Goal: Information Seeking & Learning: Learn about a topic

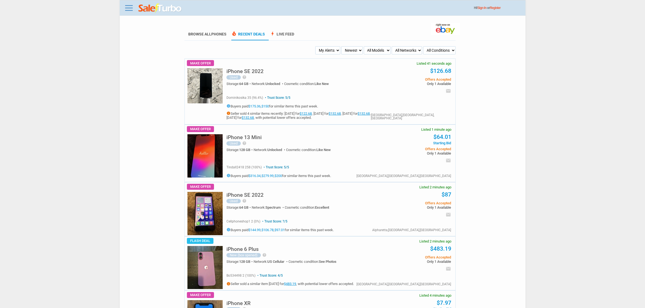
click at [325, 50] on select "My Alerts All Deals BIN Only w/ Offers Only" at bounding box center [327, 50] width 25 height 8
select select "flash_bin"
click at [316, 46] on select "My Alerts All Deals BIN Only w/ Offers Only" at bounding box center [327, 50] width 25 height 8
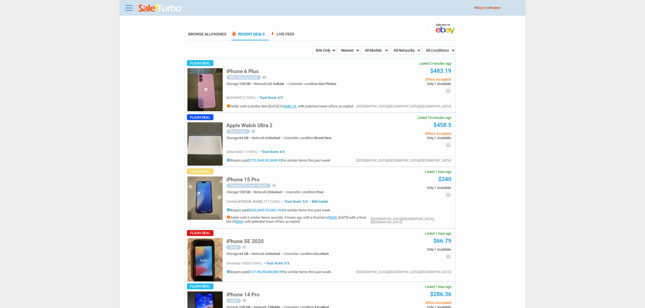
click at [237, 77] on div "New (box opened)" at bounding box center [244, 77] width 34 height 4
click at [233, 69] on h5 "iPhone 6 Plus" at bounding box center [243, 71] width 32 height 5
click at [331, 48] on select "My Alerts All Deals BIN Only w/ Offers Only" at bounding box center [324, 50] width 24 height 8
click at [108, 162] on body "Menu Toggle Dark Mode Create Free Account / Login Browse All Phones Recent Deal…" at bounding box center [322, 154] width 645 height 308
click at [325, 54] on select "My Alerts All Deals BIN Only w/ Offers Only" at bounding box center [324, 50] width 24 height 8
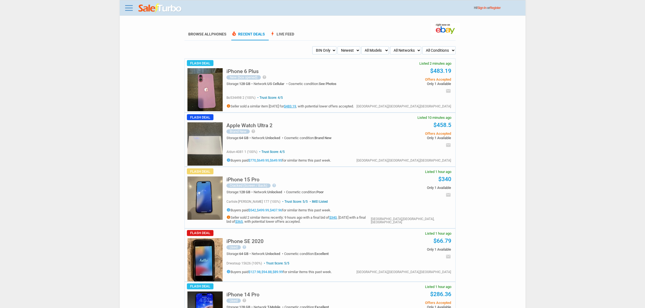
click at [322, 49] on select "My Alerts All Deals BIN Only w/ Offers Only" at bounding box center [324, 50] width 24 height 8
select select "flash_offers"
click at [312, 46] on select "My Alerts All Deals BIN Only w/ Offers Only" at bounding box center [324, 50] width 24 height 8
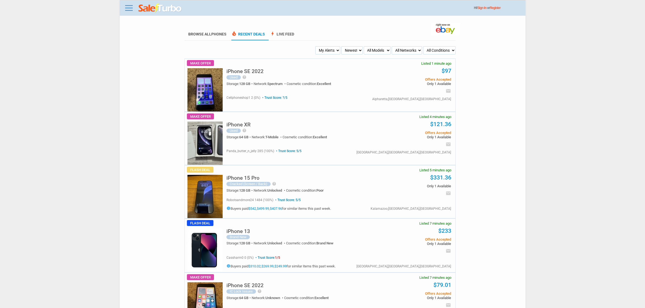
click at [337, 51] on select "My Alerts All Deals BIN Only w/ Offers Only" at bounding box center [327, 50] width 25 height 8
select select "flash_bin"
click at [316, 46] on select "My Alerts All Deals BIN Only w/ Offers Only" at bounding box center [327, 50] width 25 height 8
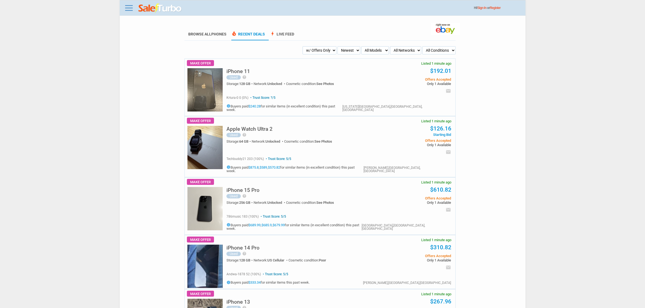
click at [323, 50] on select "My Alerts All Deals BIN Only w/ Offers Only" at bounding box center [320, 50] width 34 height 8
select select "flash_bin"
click at [312, 46] on select "My Alerts All Deals BIN Only w/ Offers Only" at bounding box center [320, 50] width 34 height 8
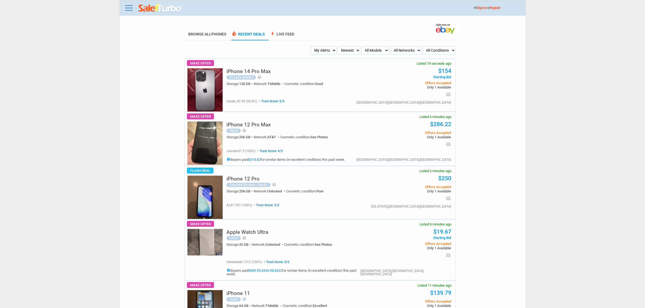
drag, startPoint x: 345, startPoint y: 40, endPoint x: 344, endPoint y: 43, distance: 2.7
click at [341, 49] on select "Newest Oldest Sold Fastest Savvy Buyers Price (Low - High) Price (High - Low)" at bounding box center [349, 50] width 22 height 8
drag, startPoint x: 335, startPoint y: 48, endPoint x: 331, endPoint y: 53, distance: 6.4
click at [335, 48] on select "My Alerts All Deals BIN Only w/ Offers Only" at bounding box center [324, 50] width 26 height 8
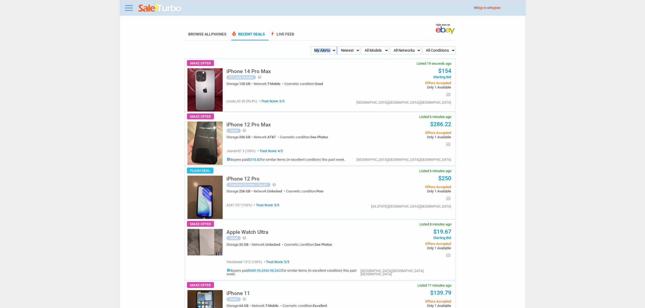
select select "flash_bin"
click at [312, 46] on select "My Alerts All Deals BIN Only w/ Offers Only" at bounding box center [324, 50] width 26 height 8
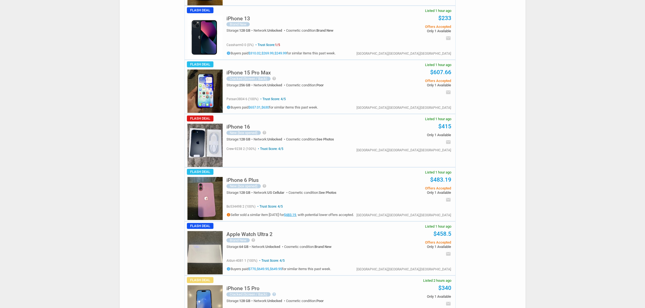
scroll to position [339, 0]
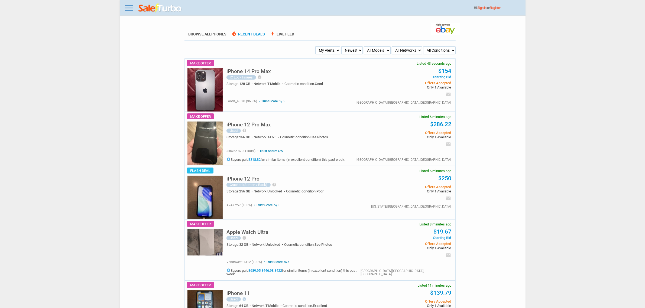
click at [327, 48] on select "My Alerts All Deals BIN Only w/ Offers Only" at bounding box center [327, 50] width 25 height 8
select select "flash_bin"
click at [316, 46] on select "My Alerts All Deals BIN Only w/ Offers Only" at bounding box center [327, 50] width 25 height 8
